Goal: Transaction & Acquisition: Book appointment/travel/reservation

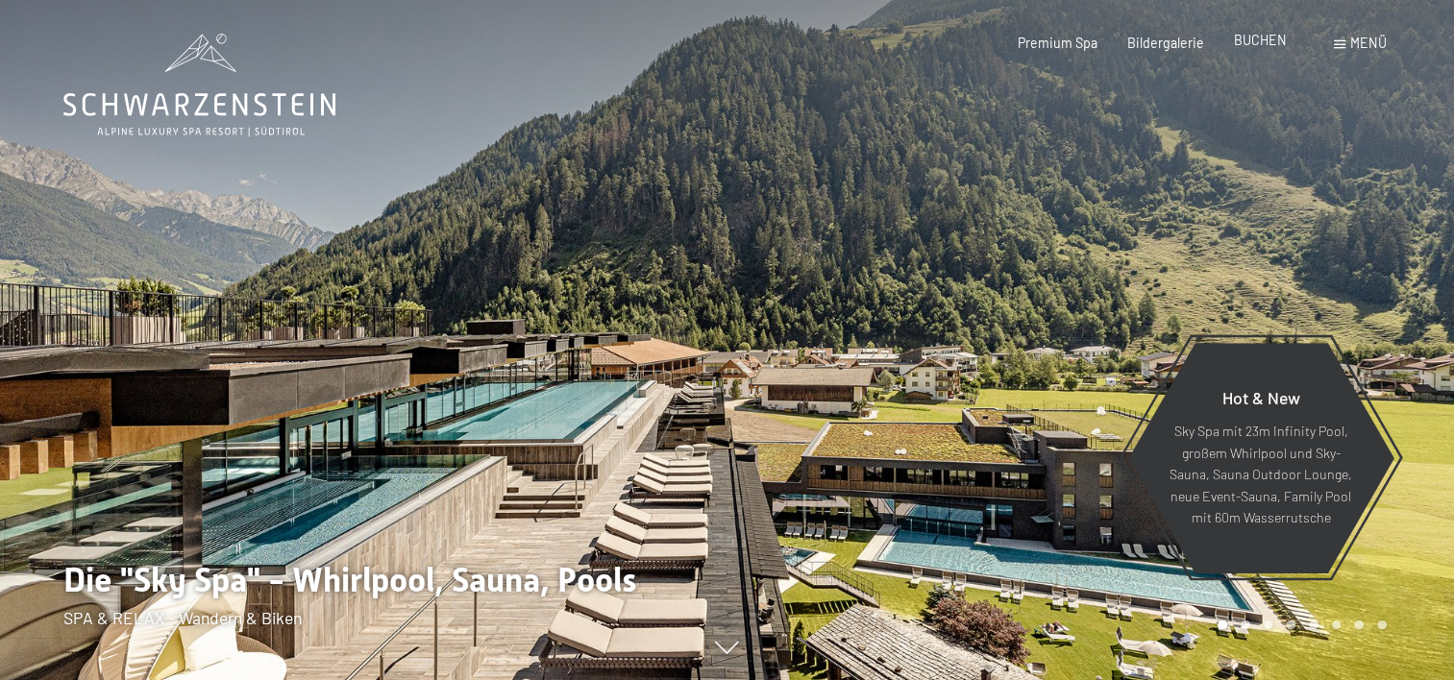
click at [1237, 42] on span "BUCHEN" at bounding box center [1260, 40] width 53 height 16
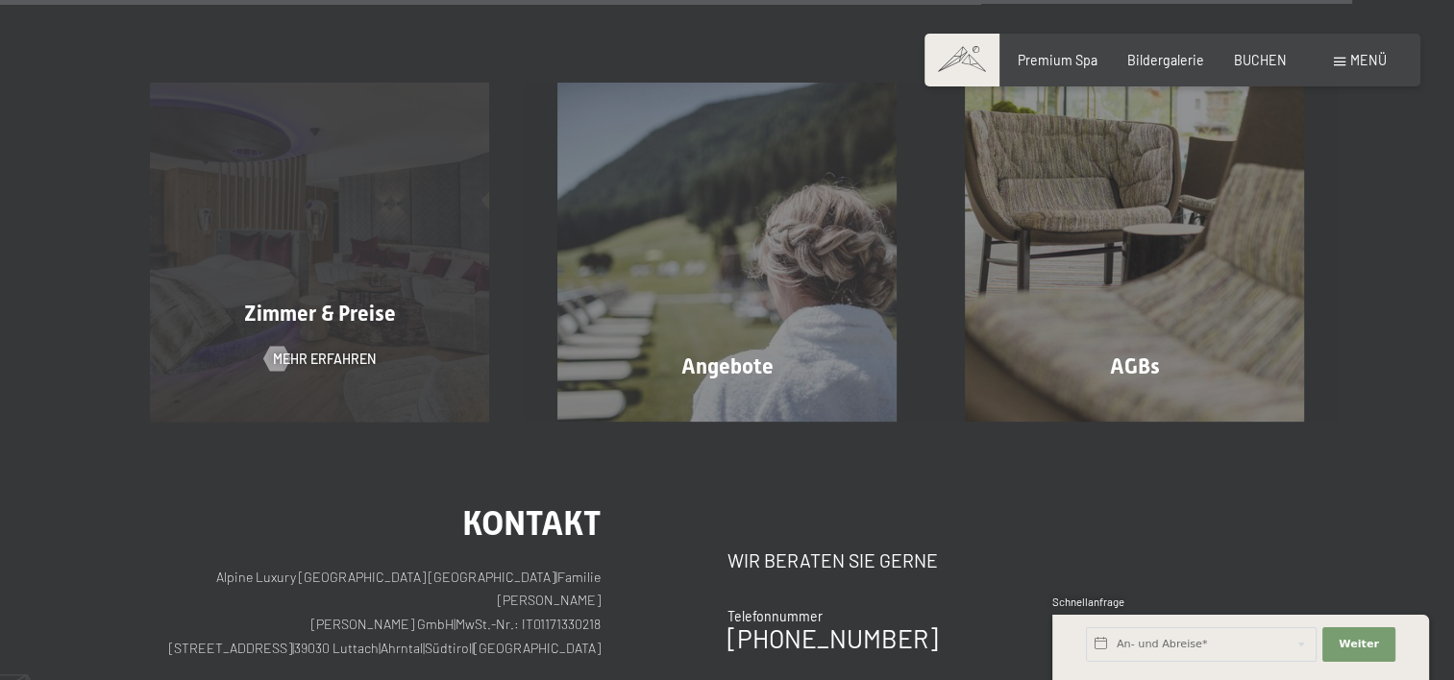
scroll to position [6105, 0]
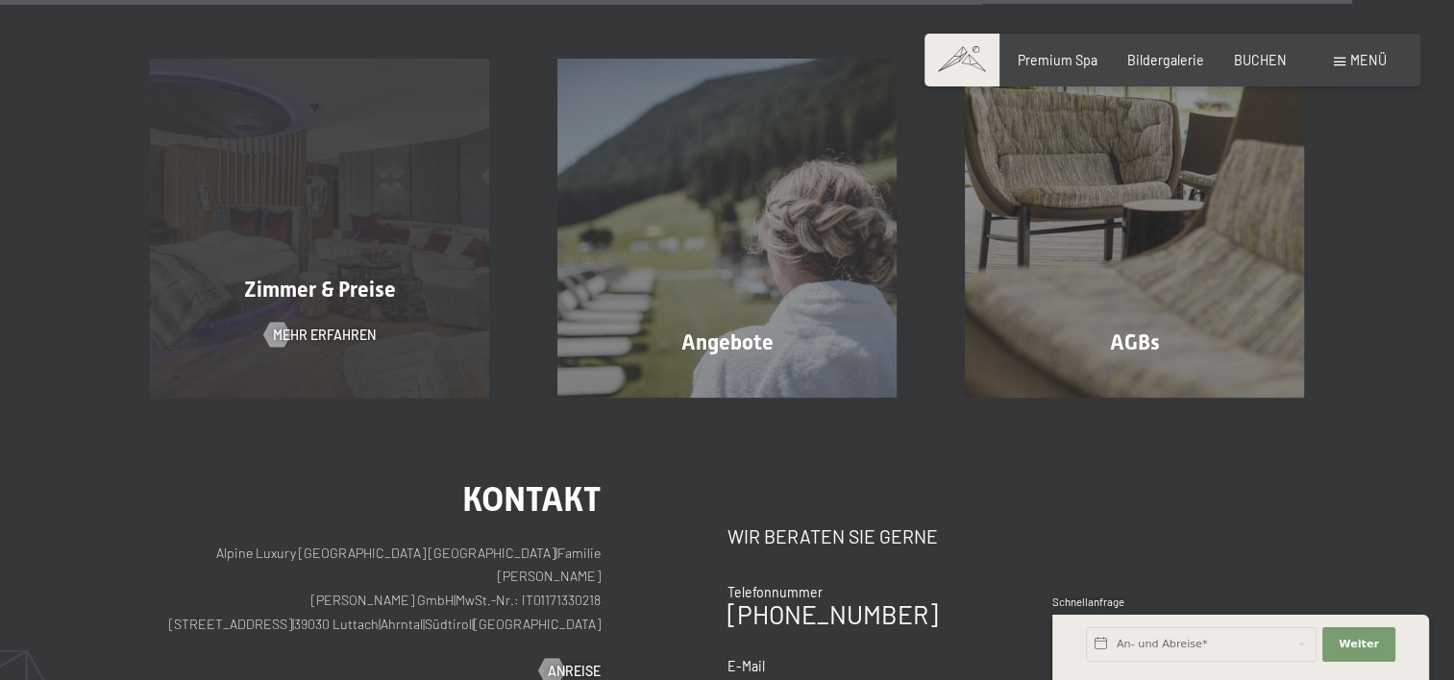
click at [303, 278] on span "Zimmer & Preise" at bounding box center [320, 290] width 152 height 24
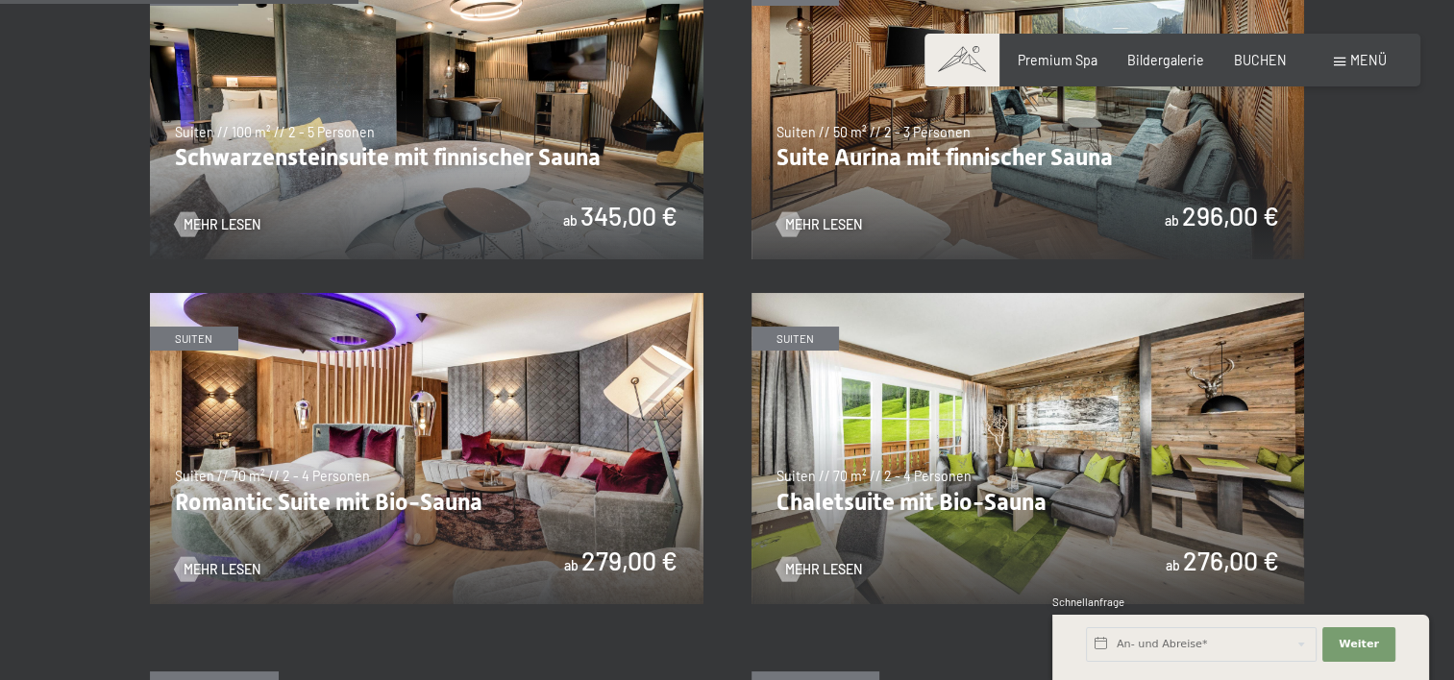
scroll to position [1345, 0]
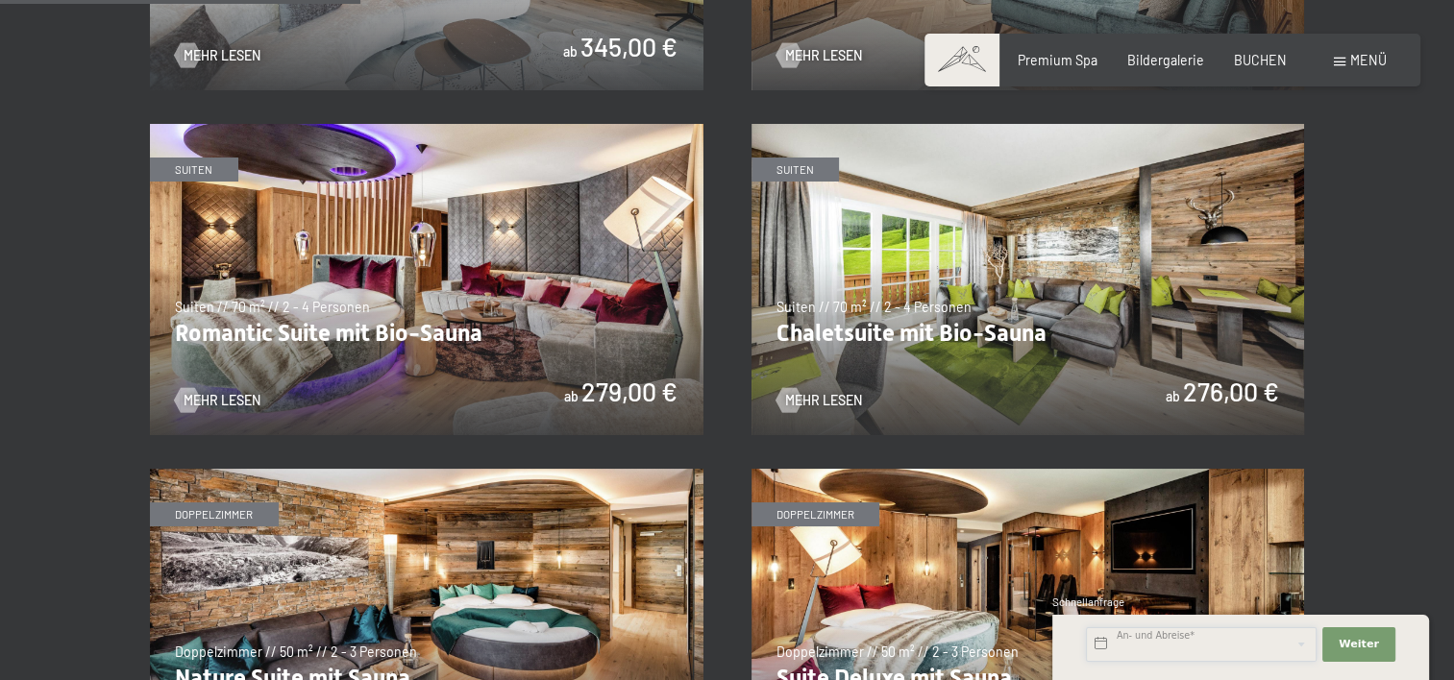
click at [1173, 646] on input "text" at bounding box center [1201, 644] width 231 height 35
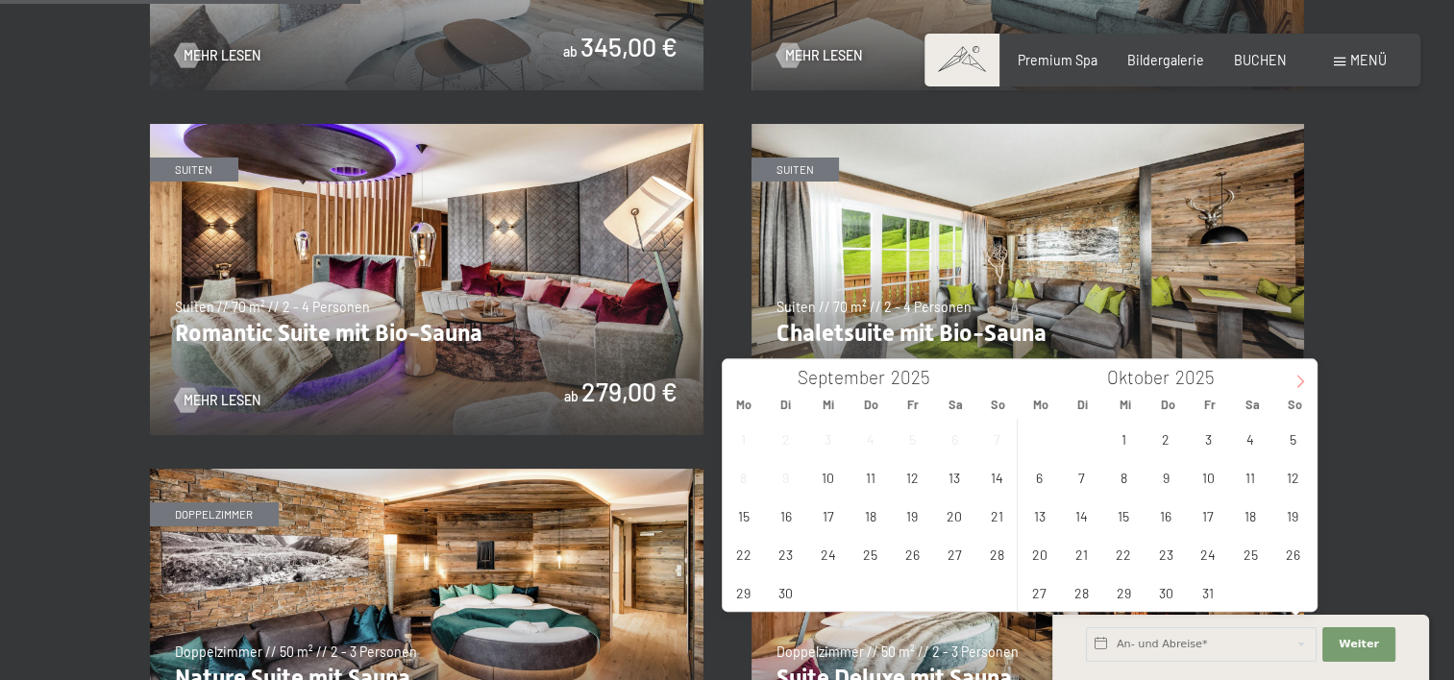
click at [1312, 388] on span at bounding box center [1300, 375] width 33 height 33
click at [1306, 380] on icon at bounding box center [1299, 381] width 13 height 13
click at [1215, 482] on span "12" at bounding box center [1208, 476] width 37 height 37
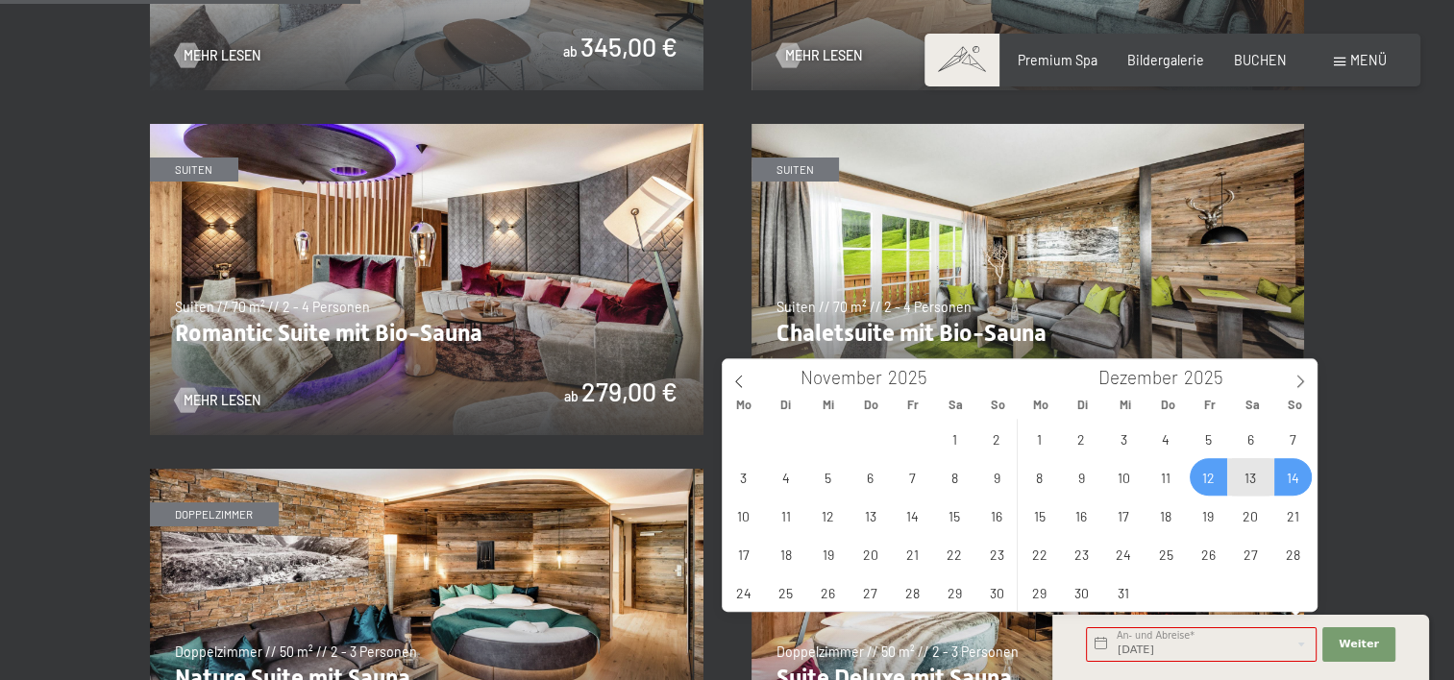
click at [1295, 484] on span "14" at bounding box center [1292, 476] width 37 height 37
type input "Fr. 12.12.2025 - So. 14.12.2025"
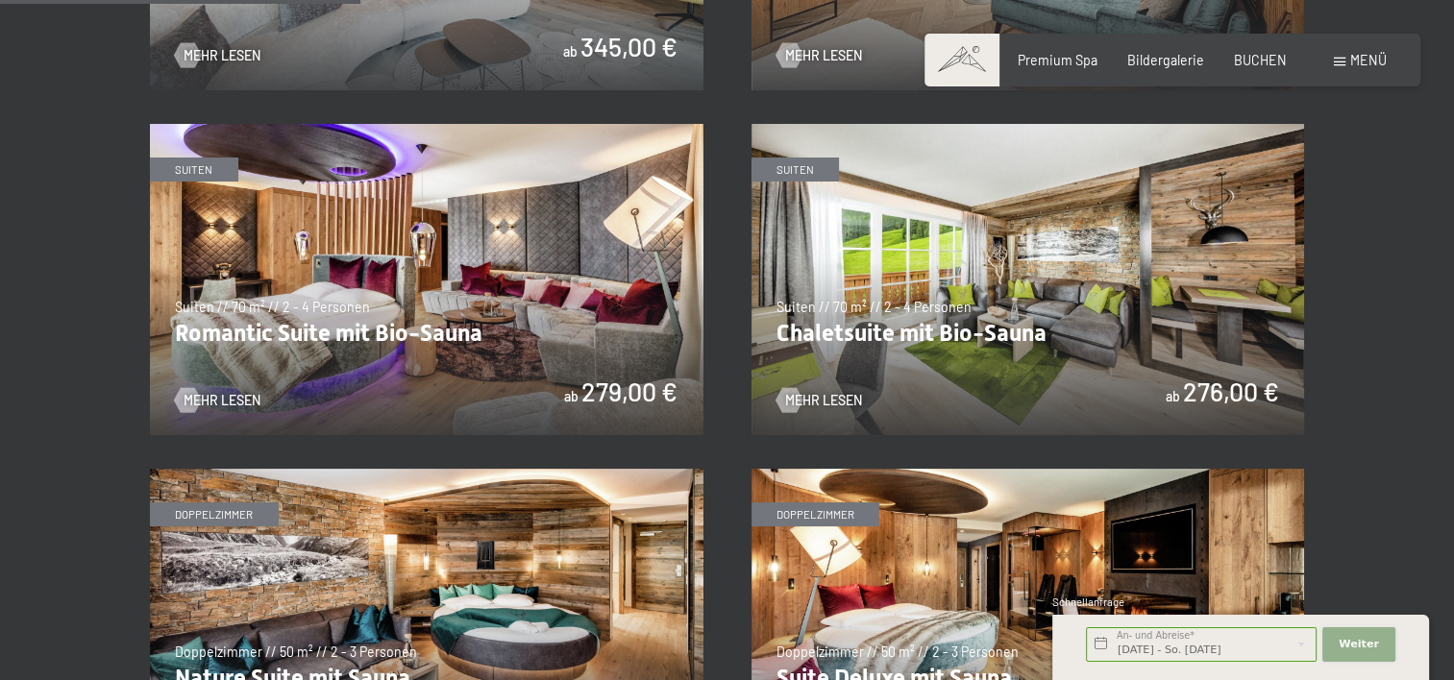
click at [1378, 633] on button "Weiter Adressfelder ausblenden" at bounding box center [1358, 644] width 73 height 35
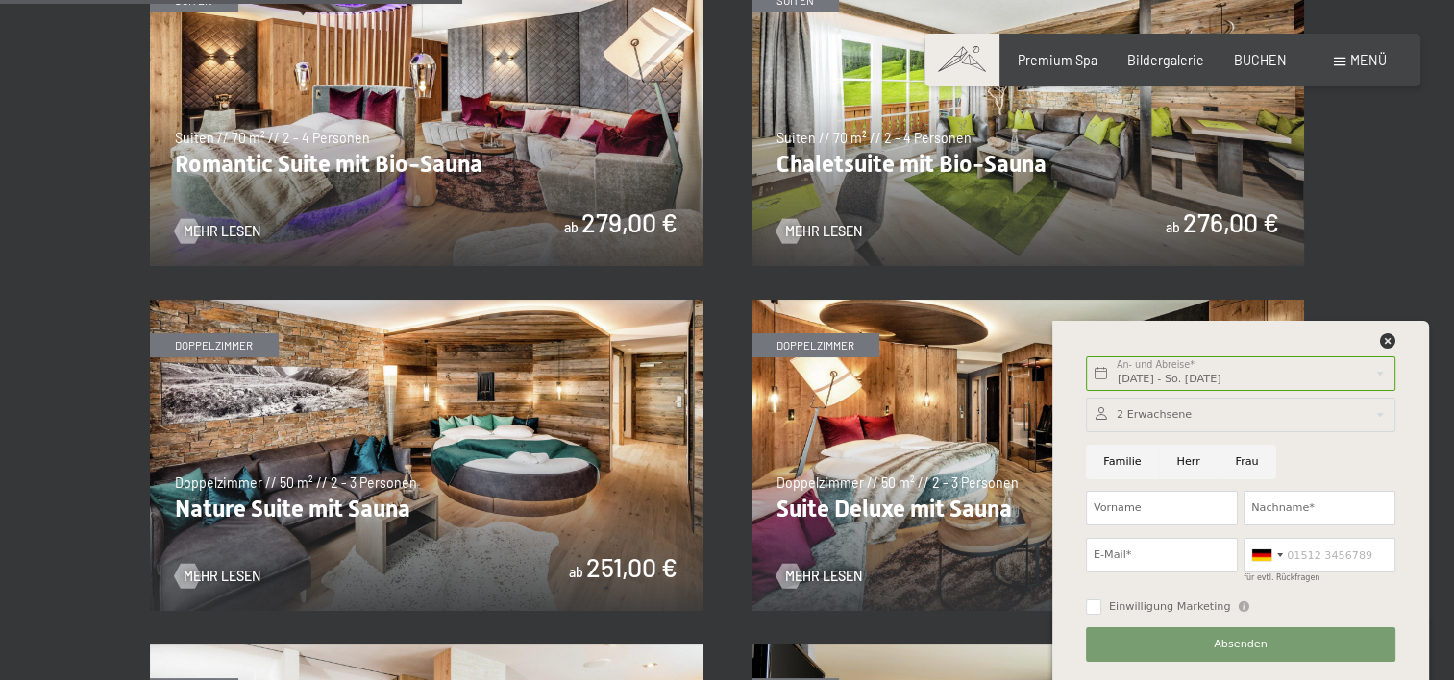
scroll to position [1249, 0]
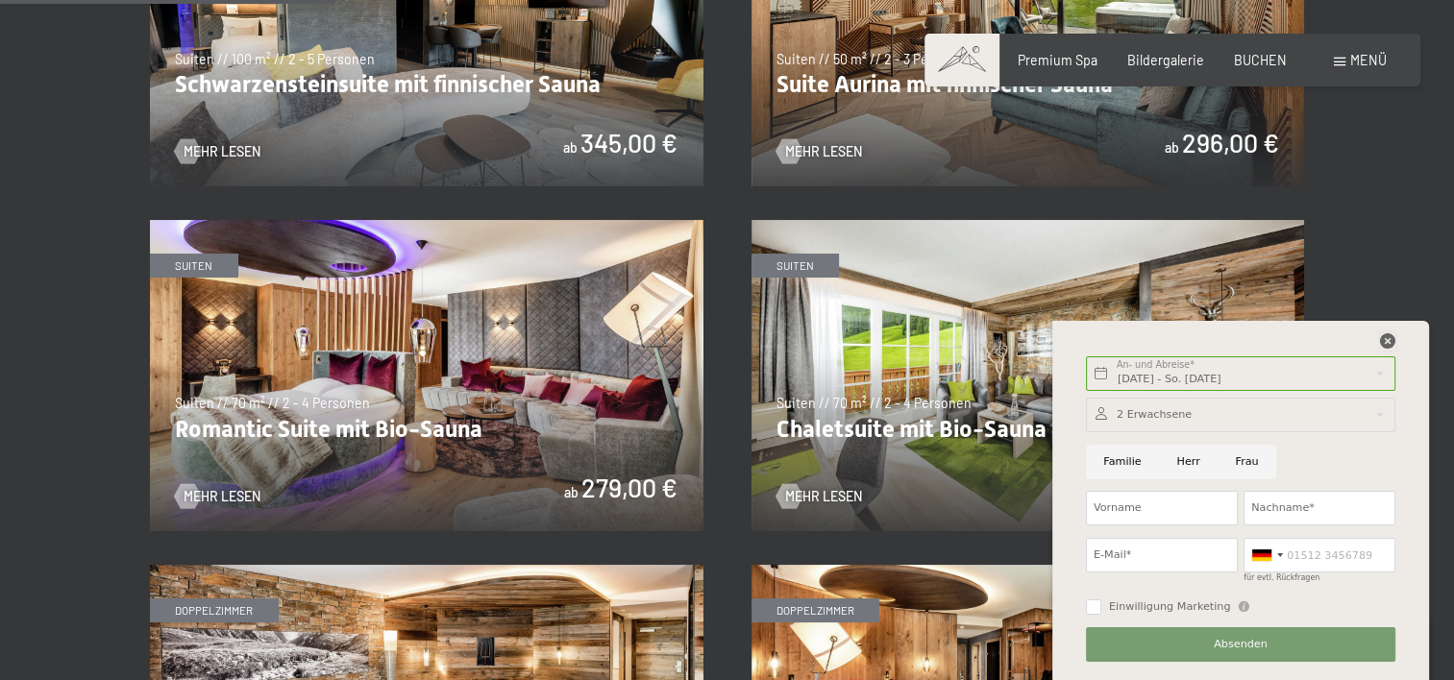
click at [1384, 334] on icon at bounding box center [1387, 340] width 15 height 15
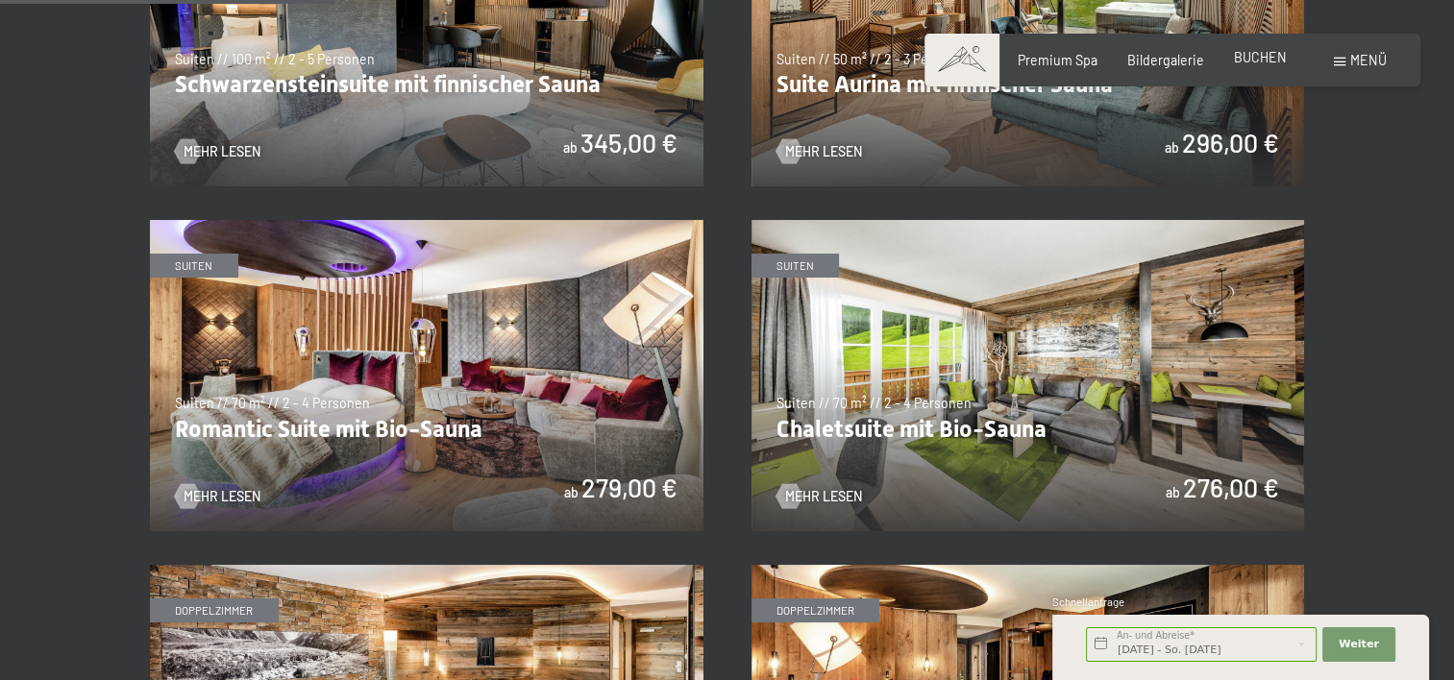
click at [1266, 65] on span "BUCHEN" at bounding box center [1260, 57] width 53 height 16
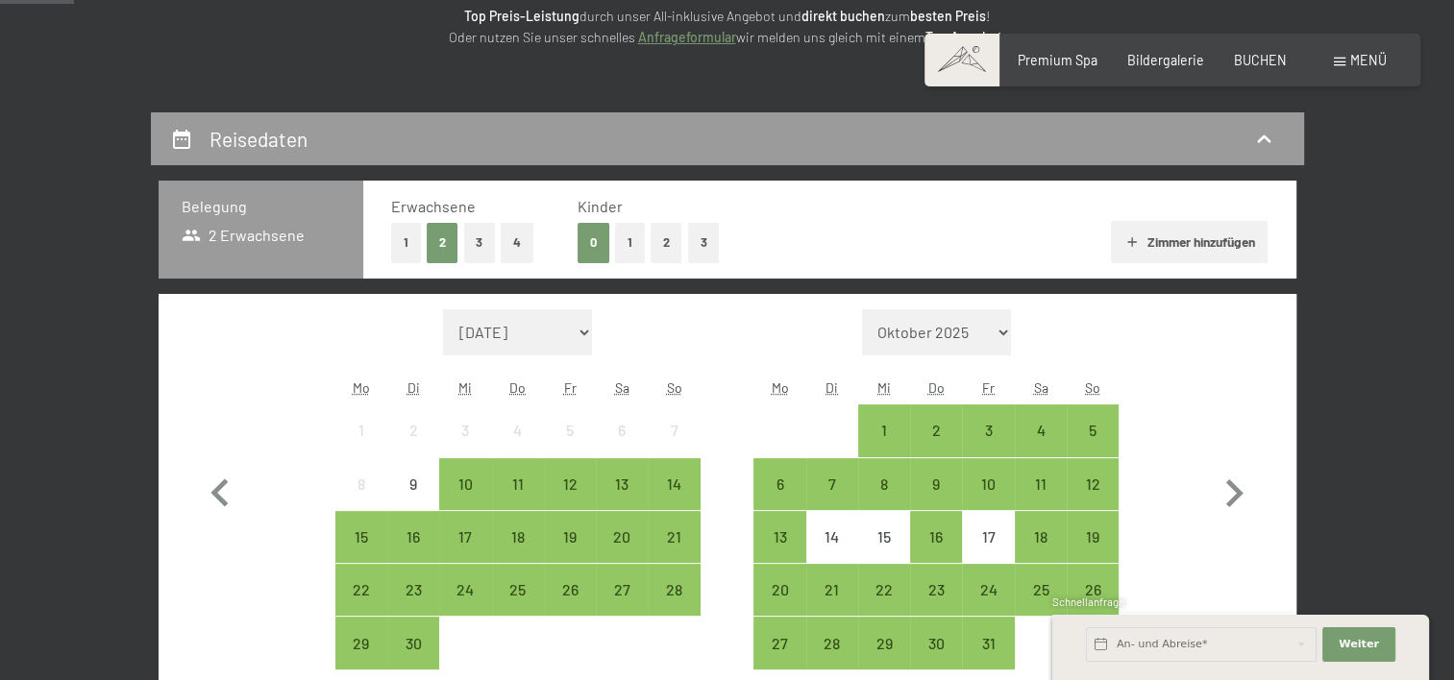
scroll to position [288, 0]
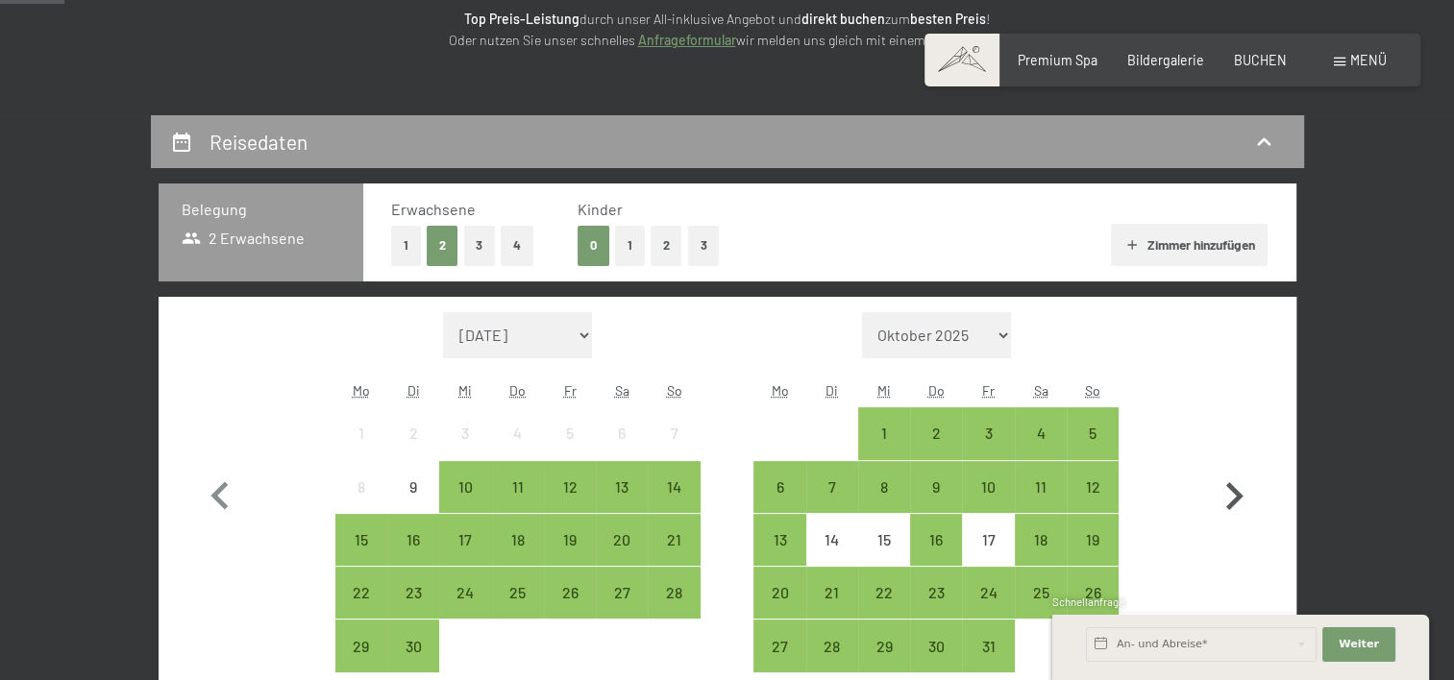
click at [1240, 482] on icon "button" at bounding box center [1234, 497] width 56 height 56
select select "[DATE]"
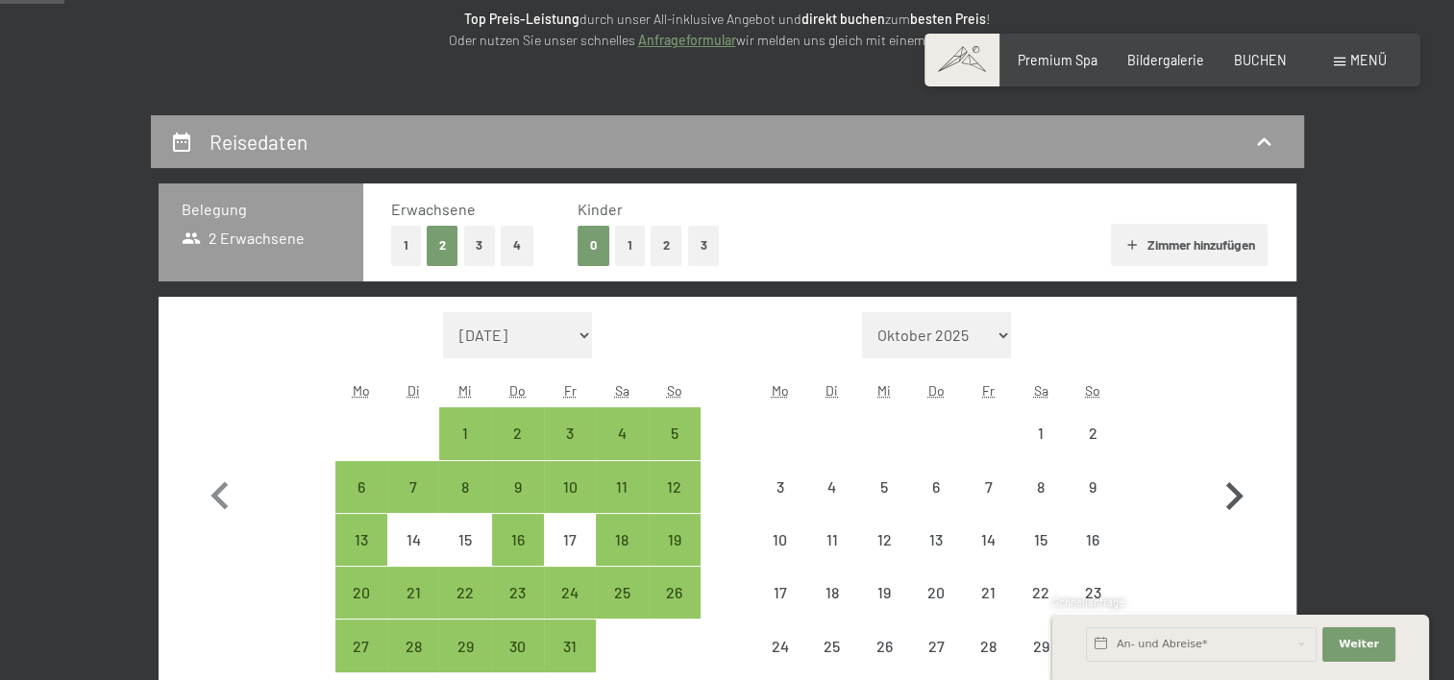
click at [1239, 482] on icon "button" at bounding box center [1234, 497] width 56 height 56
select select "[DATE]"
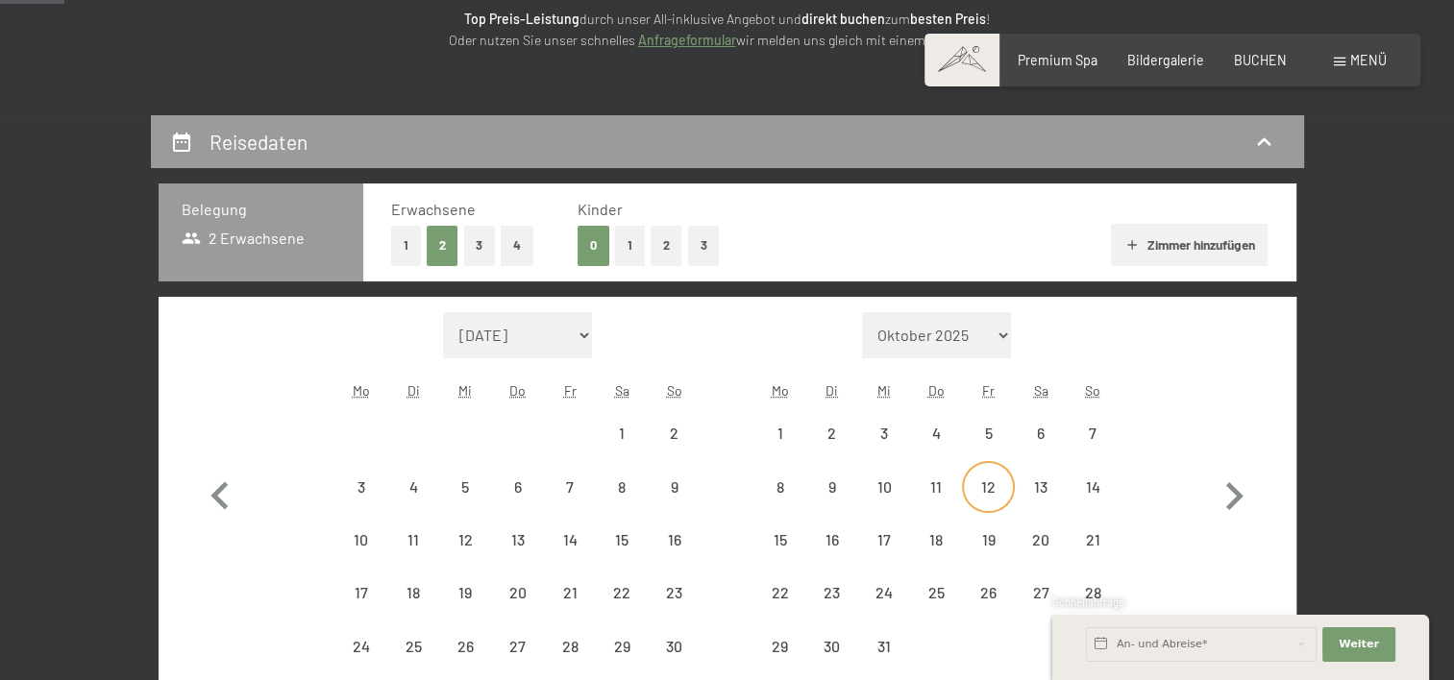
select select "[DATE]"
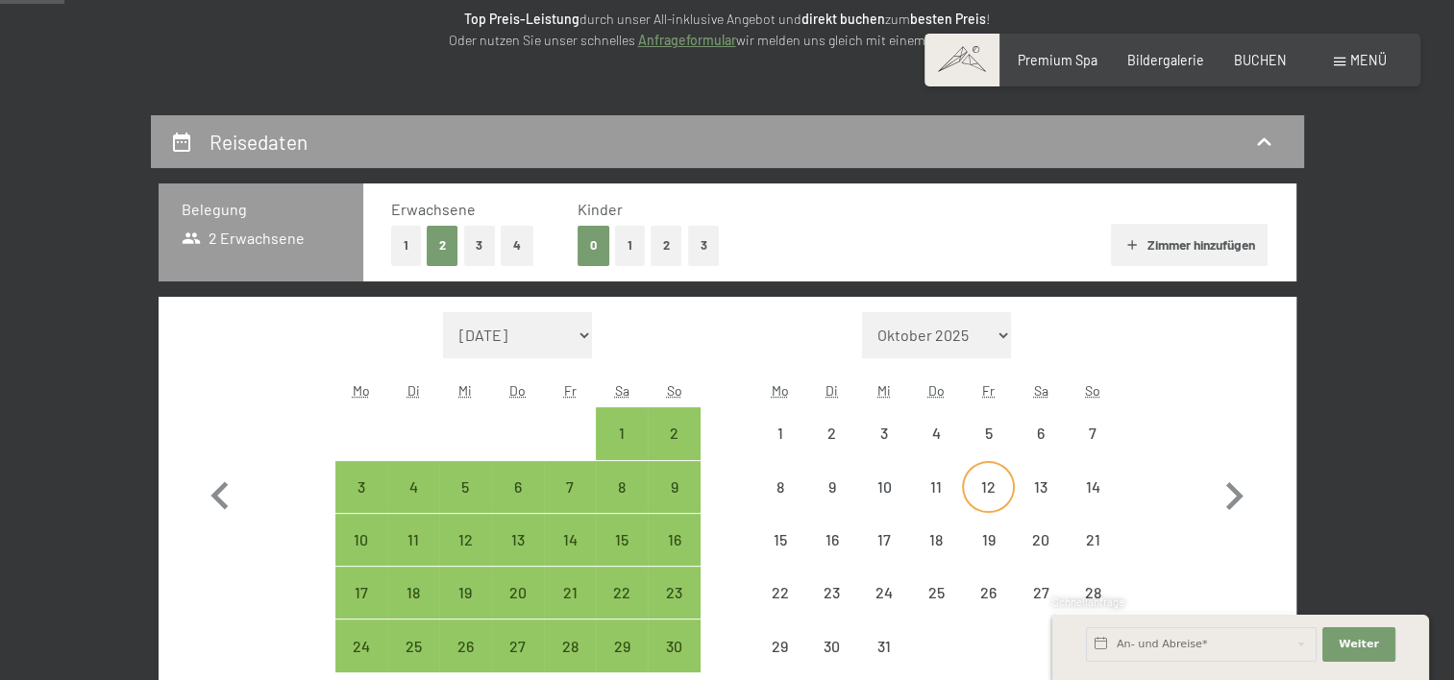
click at [972, 488] on div "12" at bounding box center [988, 503] width 48 height 48
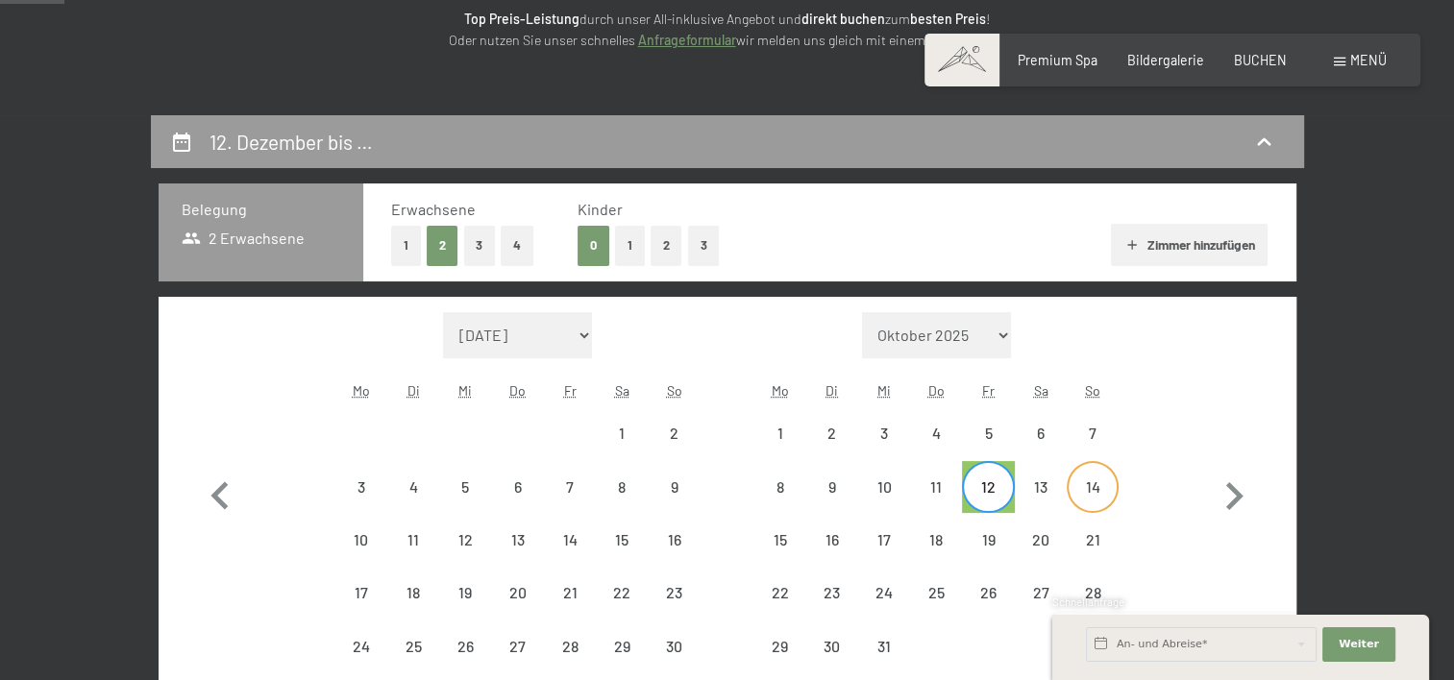
select select "[DATE]"
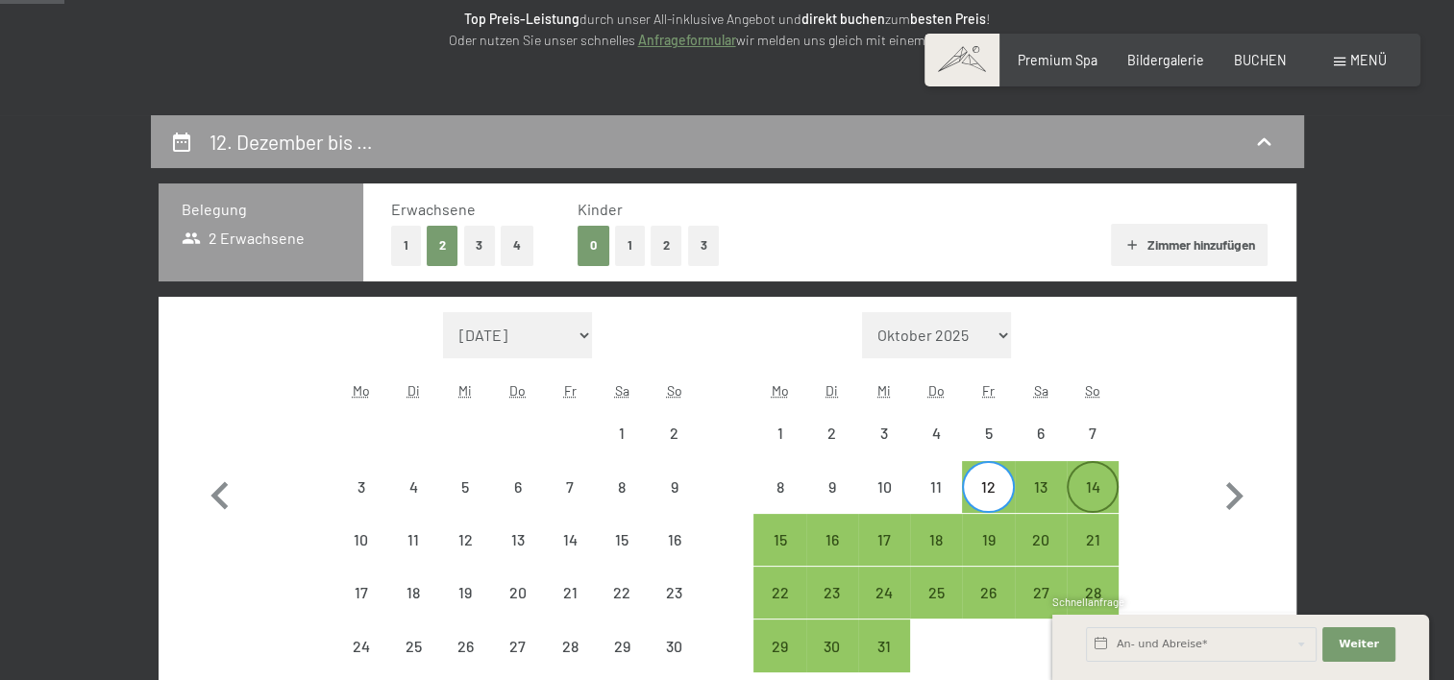
click at [1093, 498] on div "14" at bounding box center [1092, 503] width 48 height 48
select select "[DATE]"
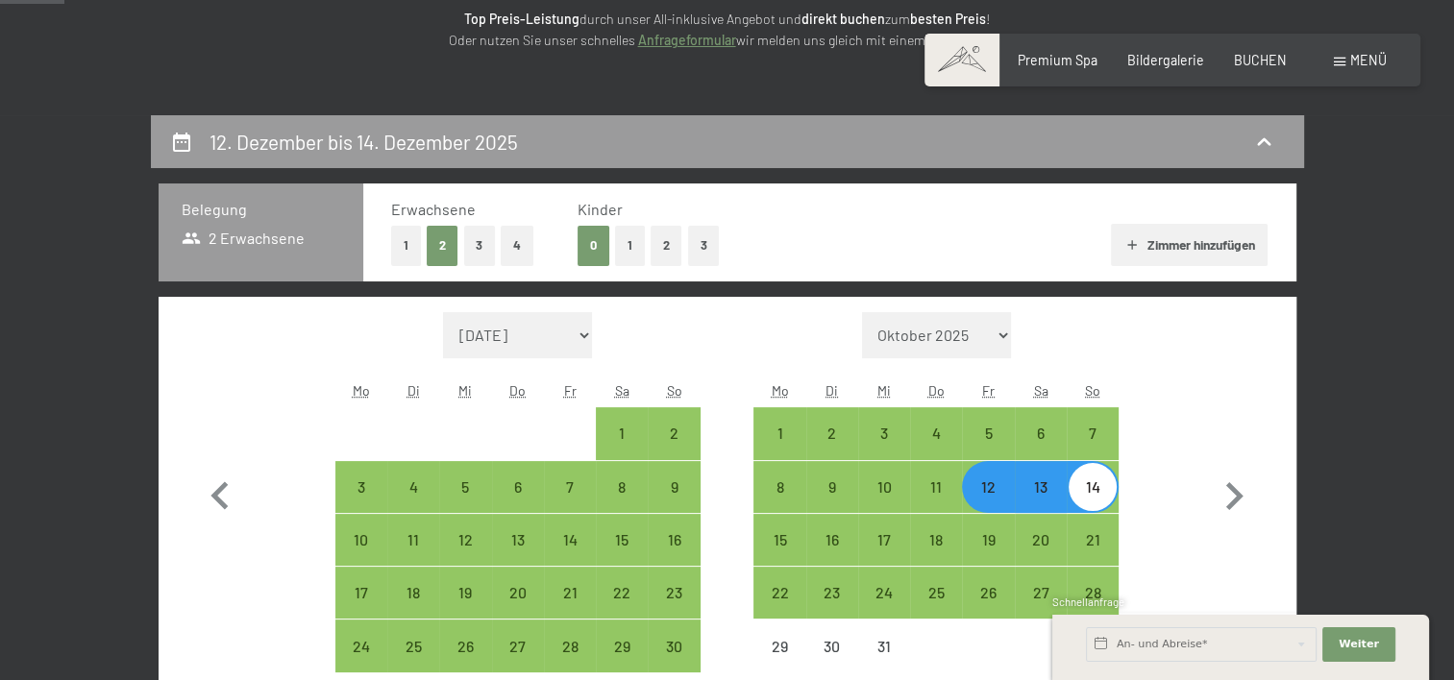
click at [999, 500] on div "12" at bounding box center [988, 503] width 48 height 48
select select "[DATE]"
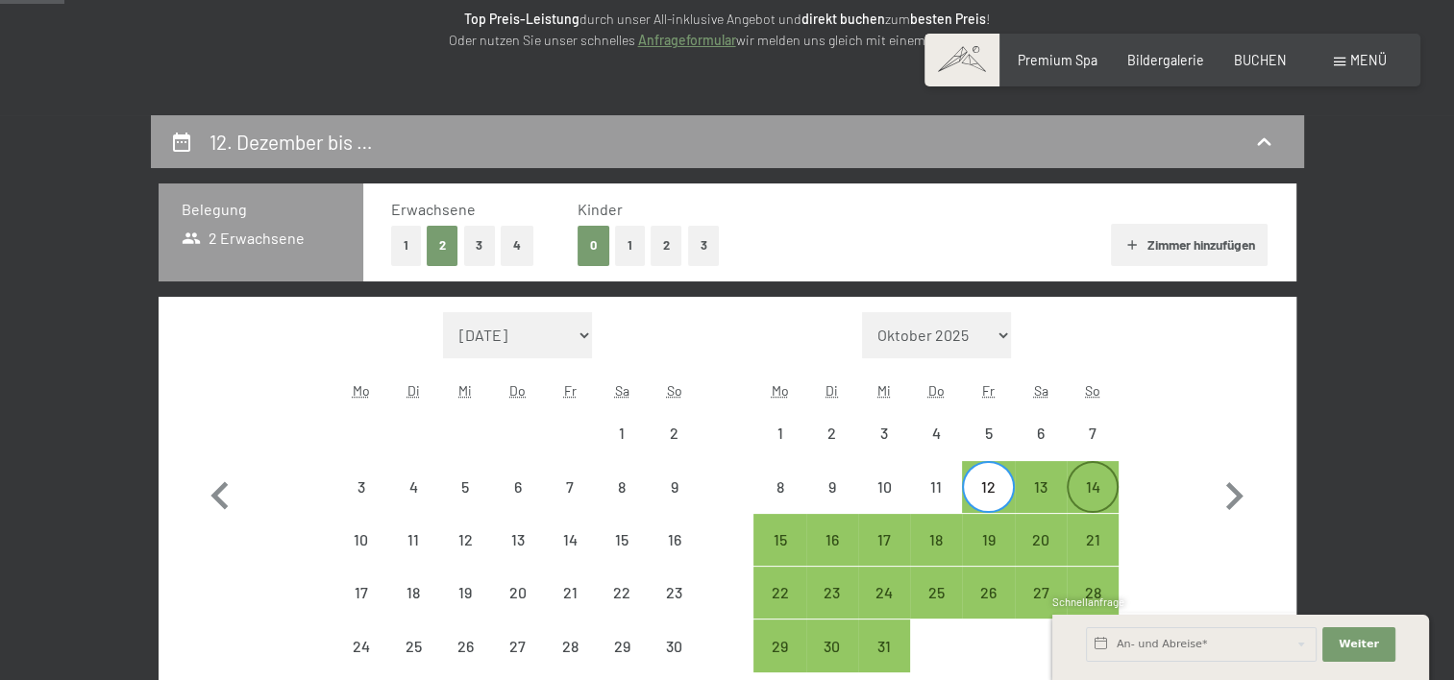
click at [1081, 496] on div "14" at bounding box center [1092, 503] width 48 height 48
select select "[DATE]"
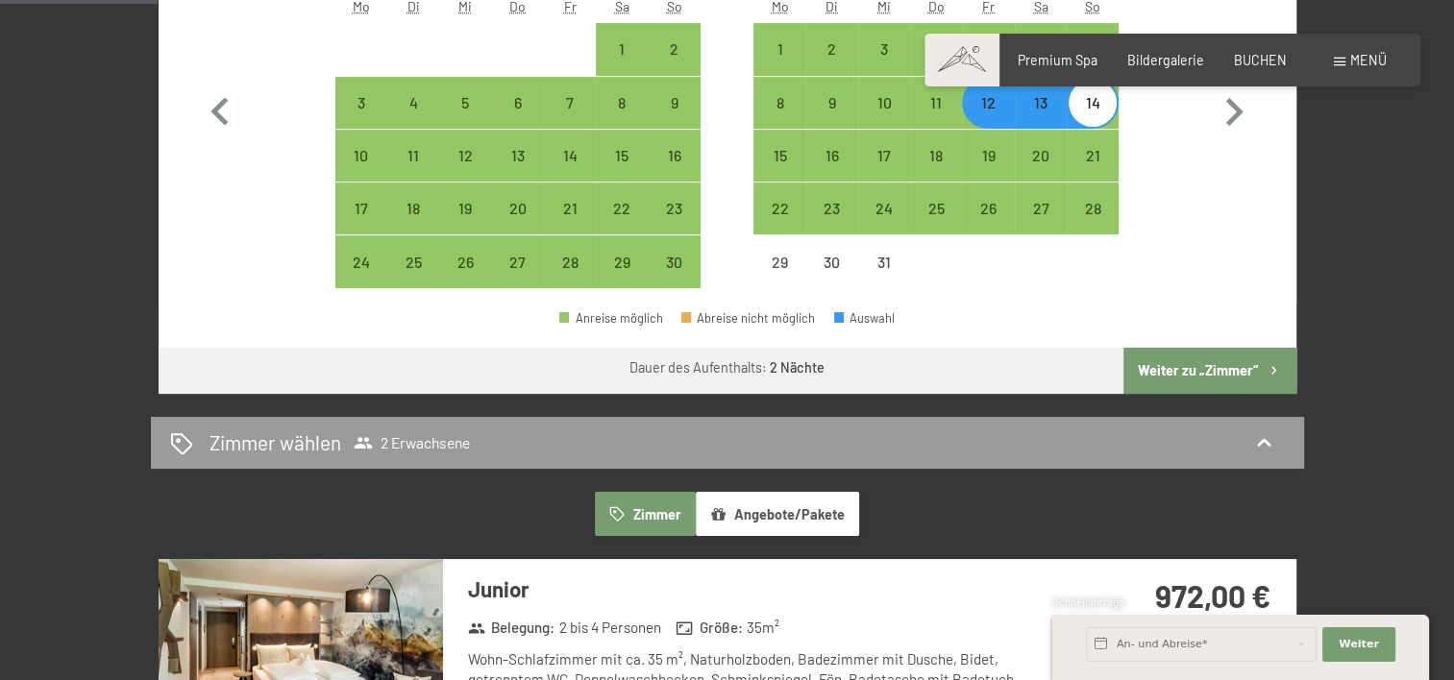
click at [1190, 369] on button "Weiter zu „Zimmer“" at bounding box center [1209, 371] width 172 height 46
select select "[DATE]"
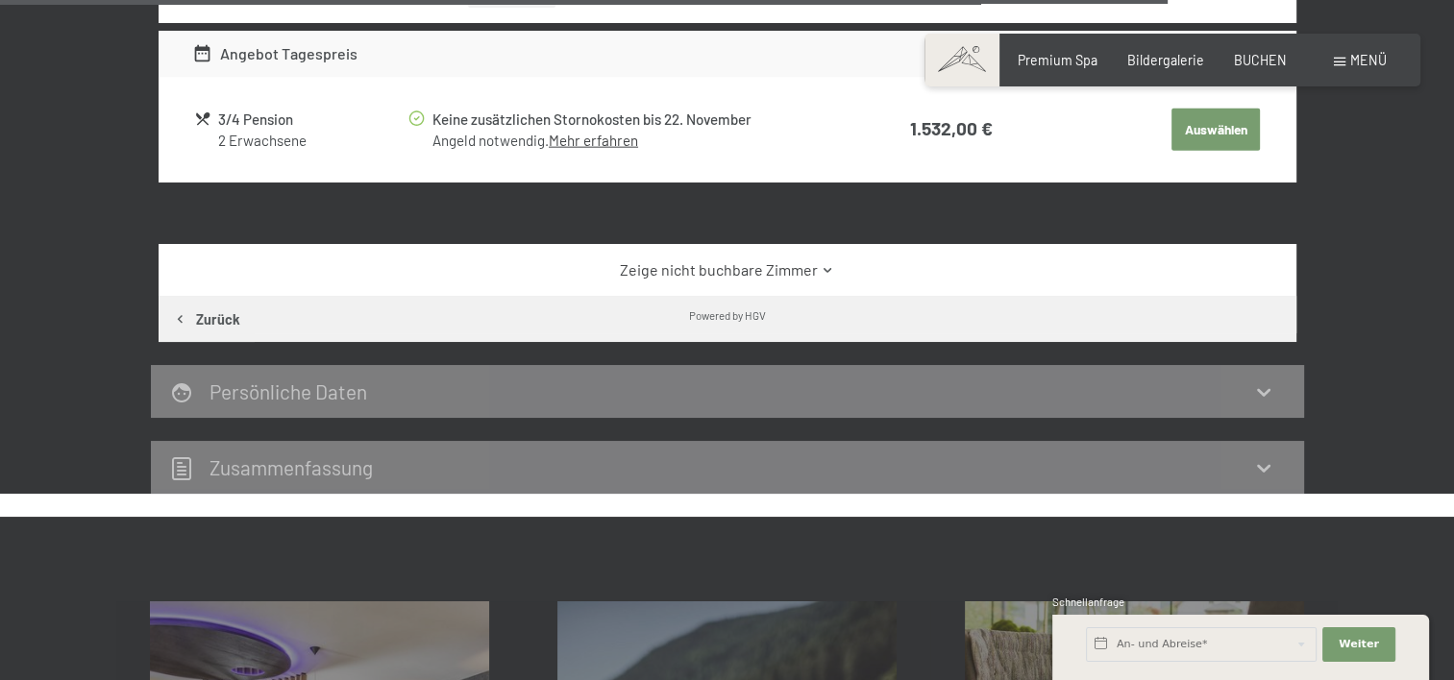
scroll to position [4151, 0]
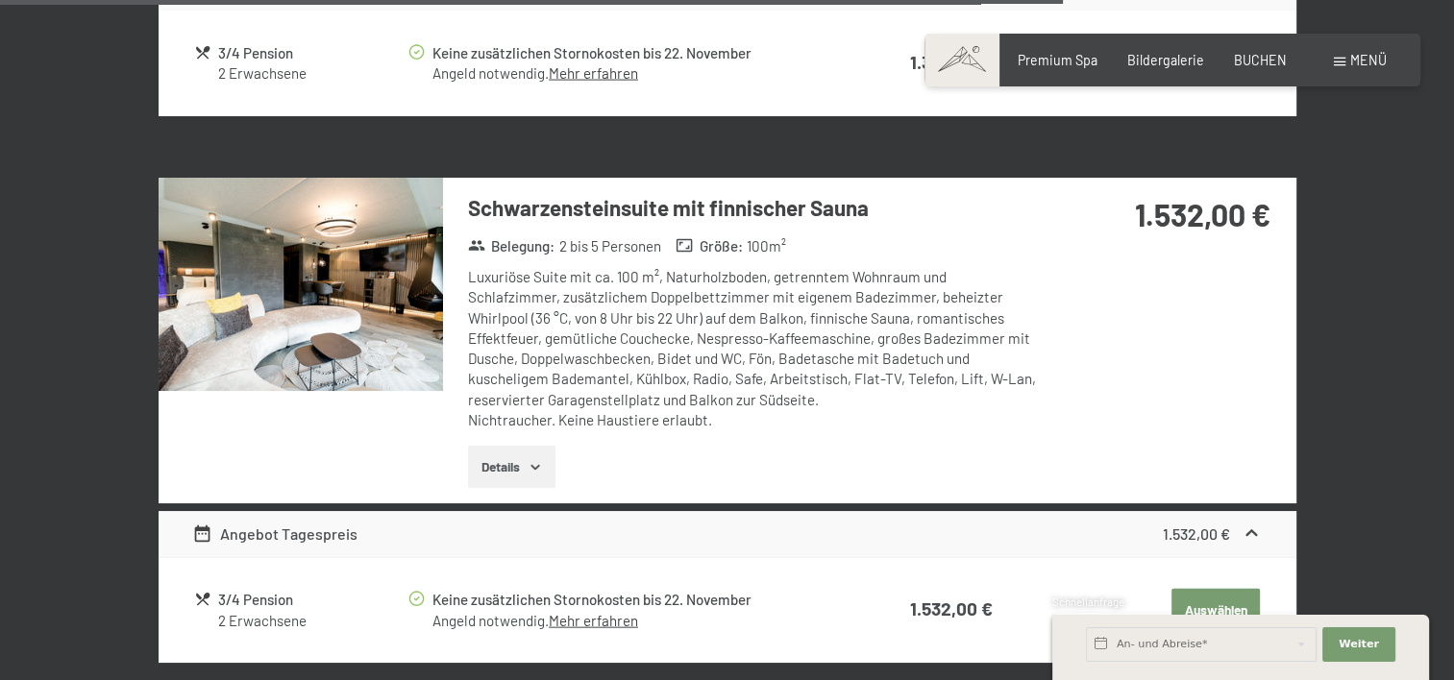
click at [370, 281] on img at bounding box center [301, 284] width 284 height 213
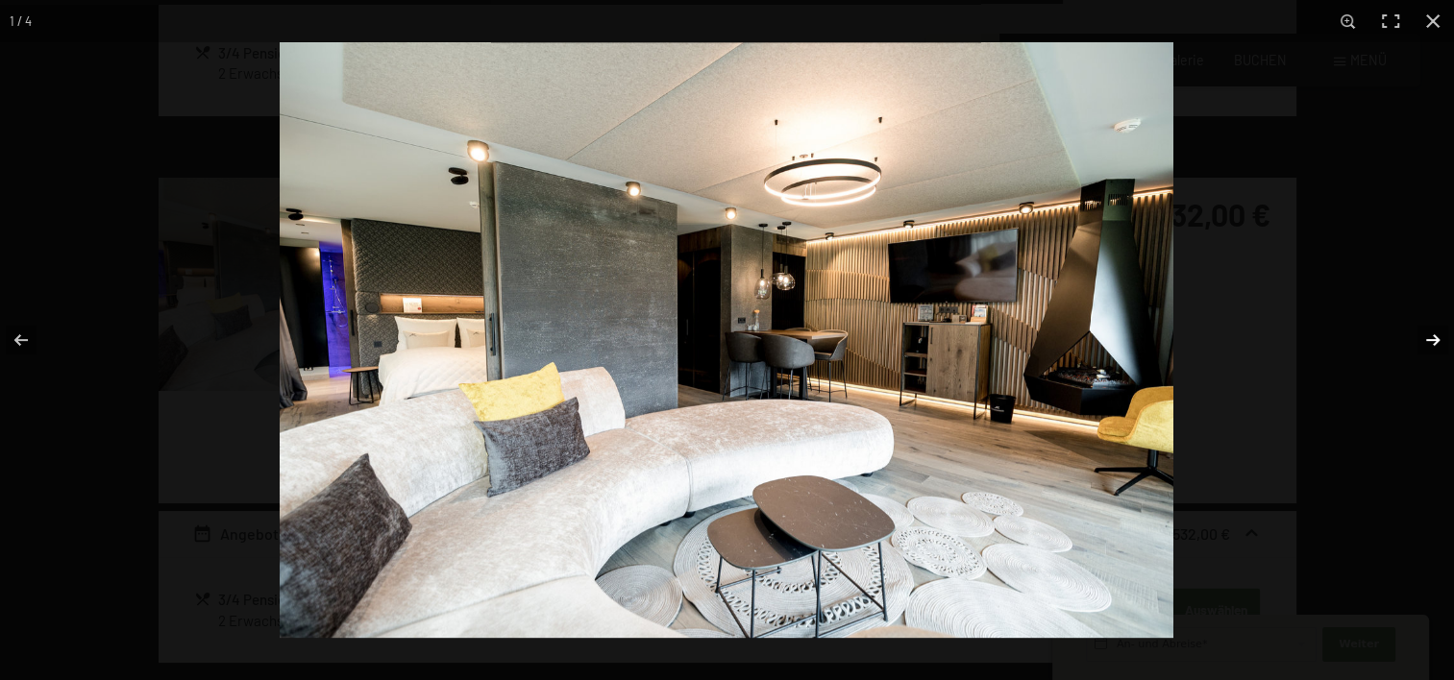
click at [1427, 341] on button "button" at bounding box center [1420, 340] width 67 height 96
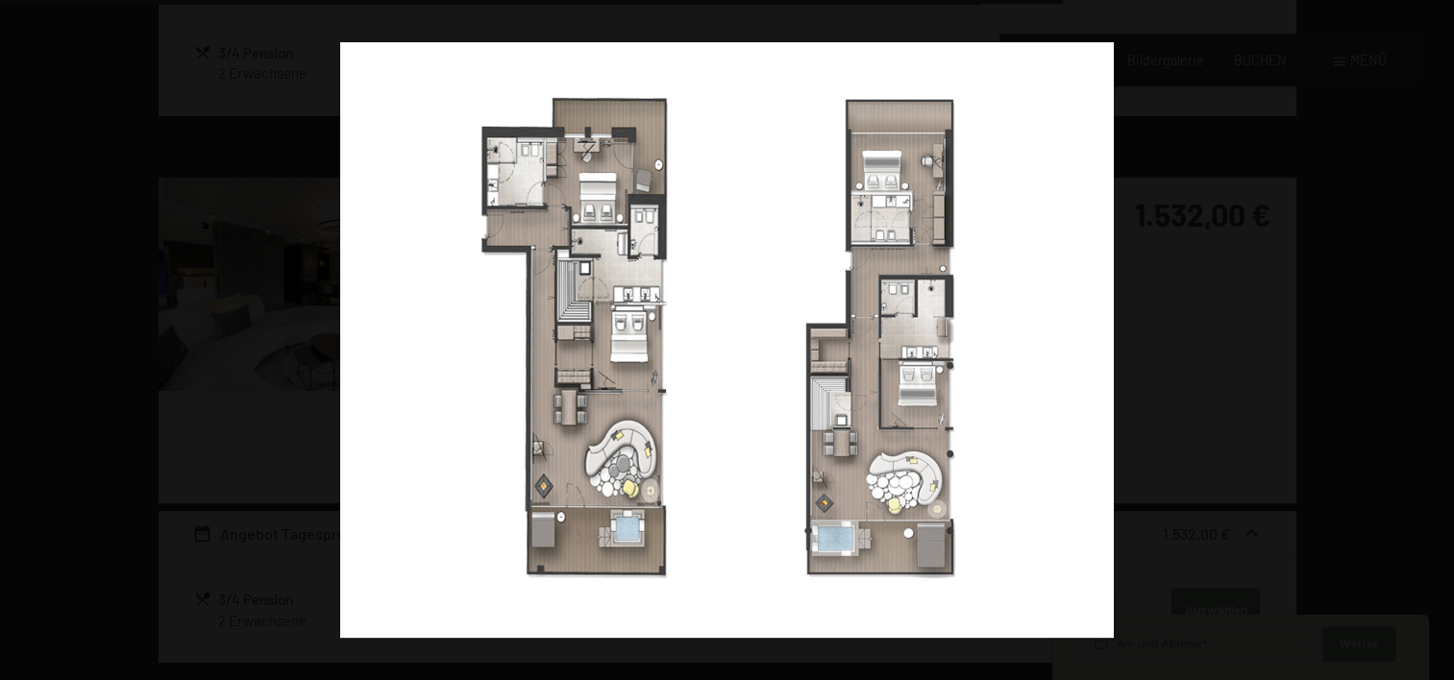
click at [1427, 341] on button "button" at bounding box center [1420, 340] width 67 height 96
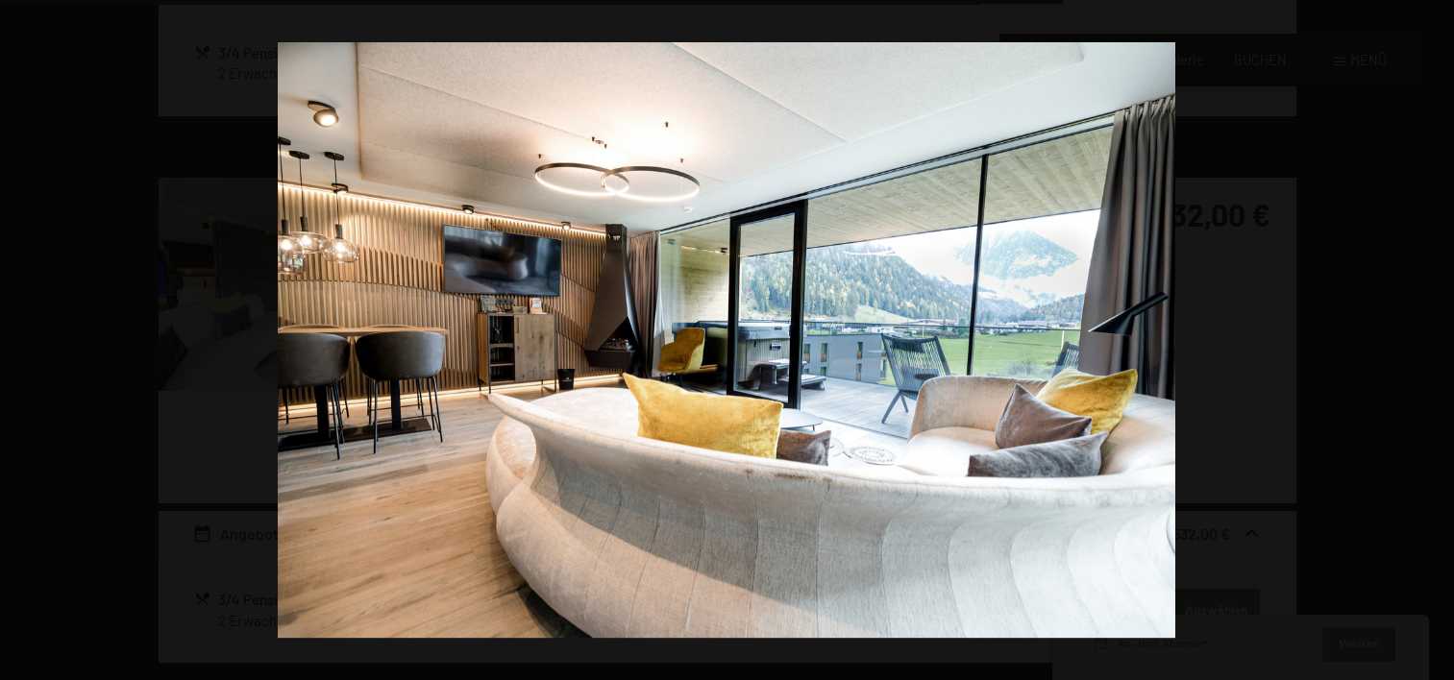
click at [1427, 341] on button "button" at bounding box center [1420, 340] width 67 height 96
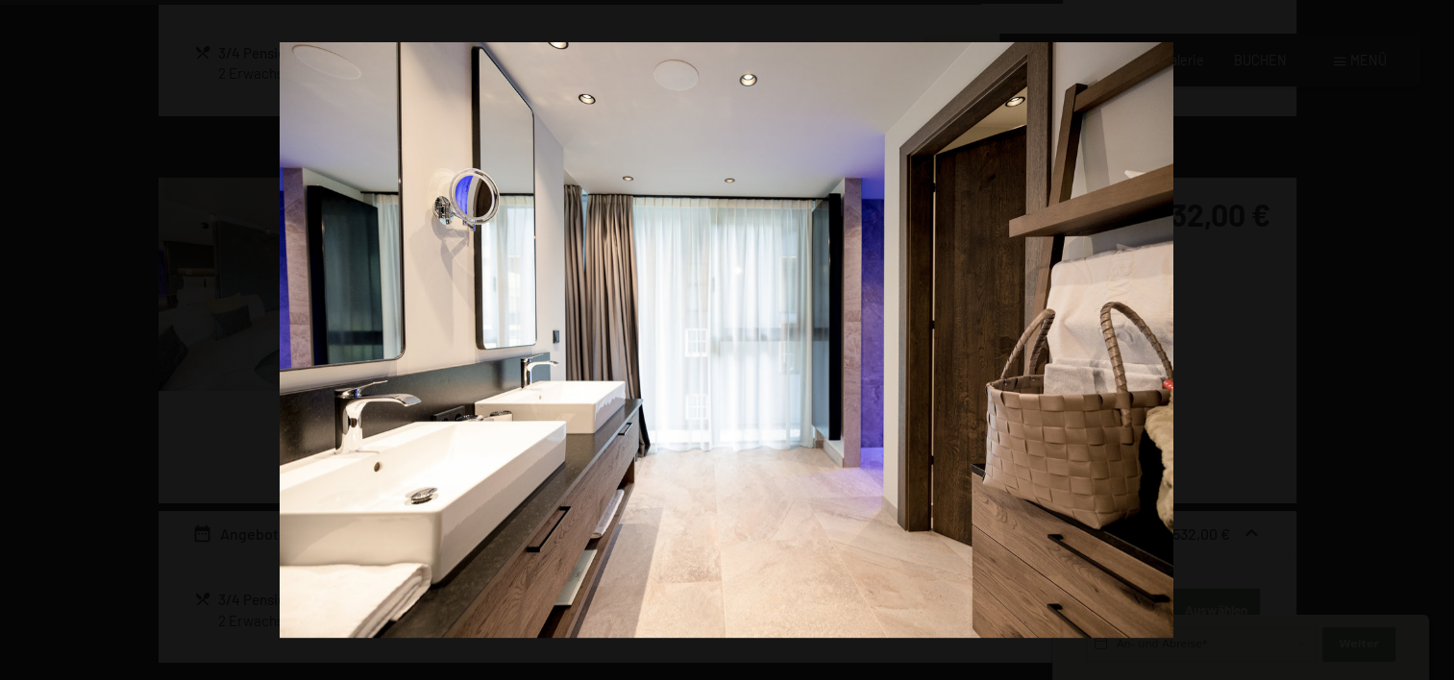
click at [1427, 341] on button "button" at bounding box center [1420, 340] width 67 height 96
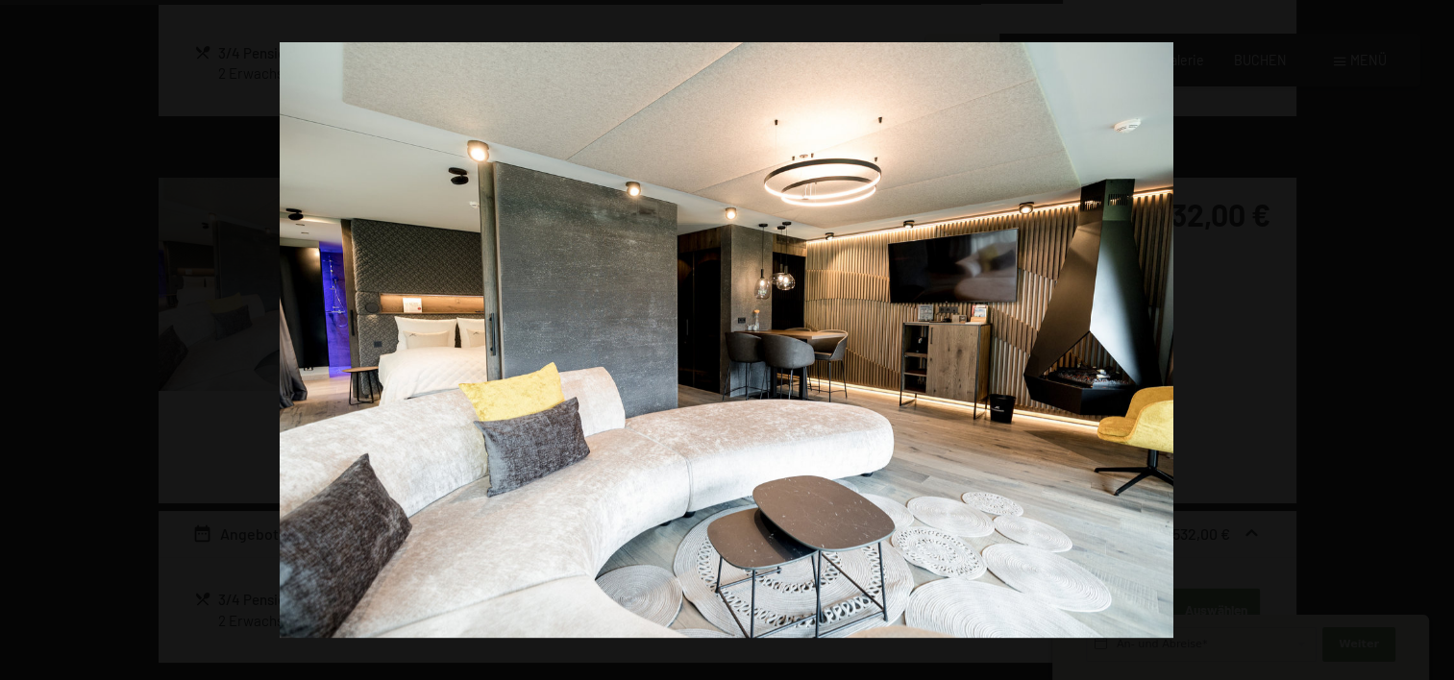
click at [1427, 341] on button "button" at bounding box center [1420, 340] width 67 height 96
